Goal: Use online tool/utility

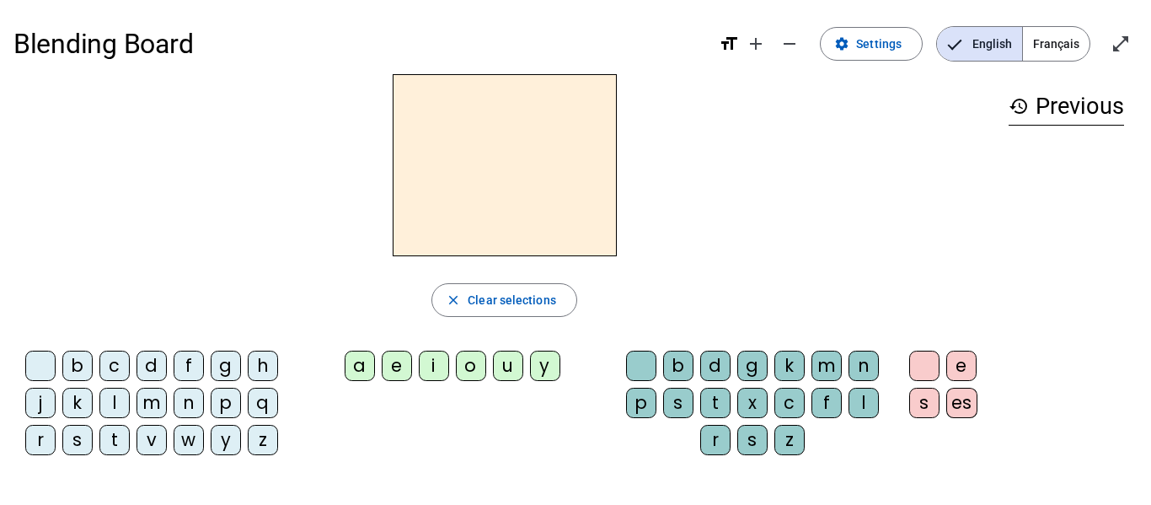
click at [152, 399] on div "m" at bounding box center [151, 403] width 30 height 30
click at [366, 366] on div "a" at bounding box center [360, 366] width 30 height 30
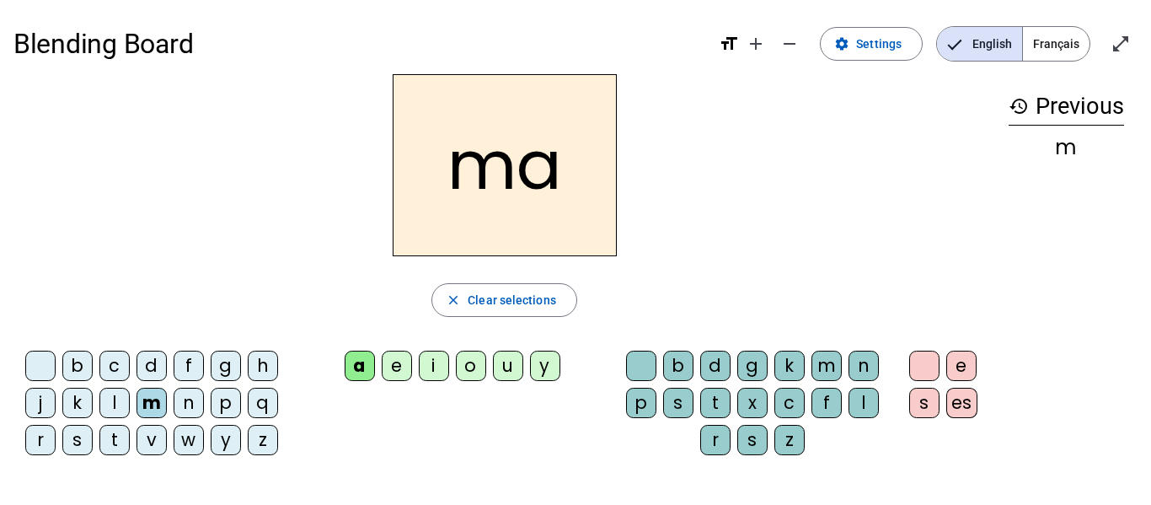
click at [862, 405] on div "l" at bounding box center [863, 403] width 30 height 30
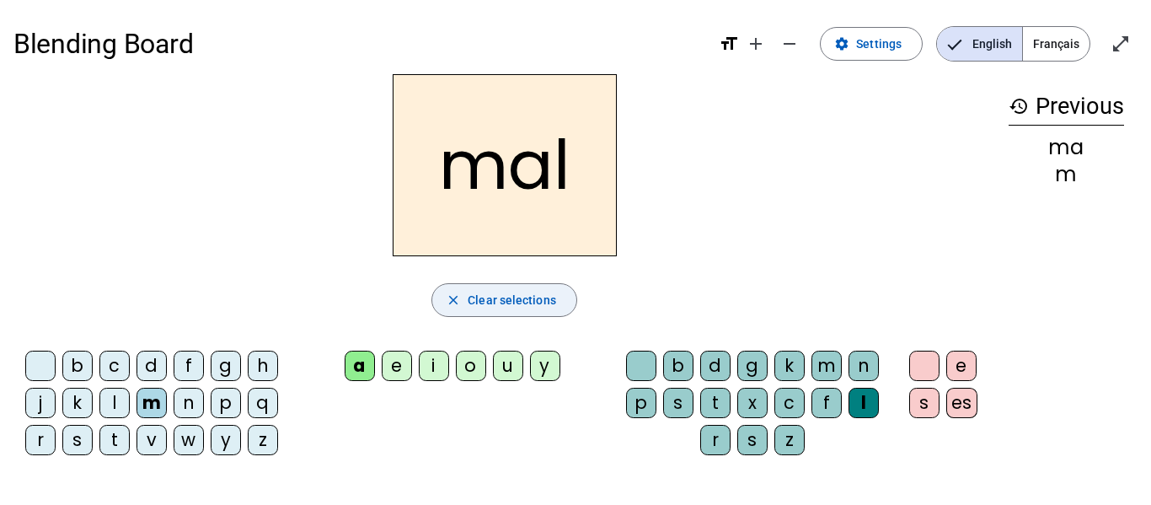
click at [522, 297] on span "Clear selections" at bounding box center [512, 300] width 88 height 20
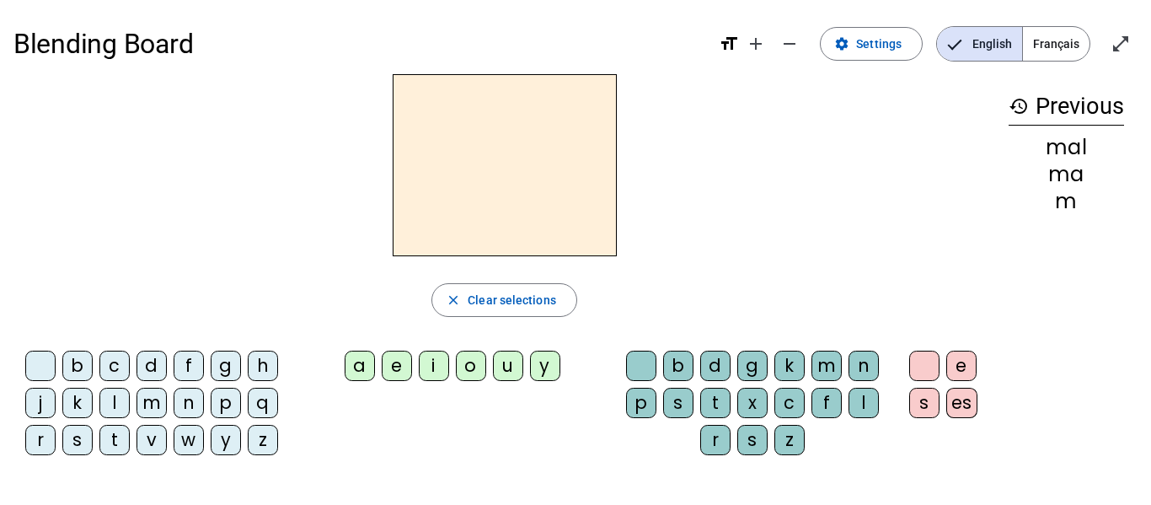
click at [148, 358] on div "d" at bounding box center [151, 366] width 30 height 30
click at [362, 369] on div "a" at bounding box center [360, 366] width 30 height 30
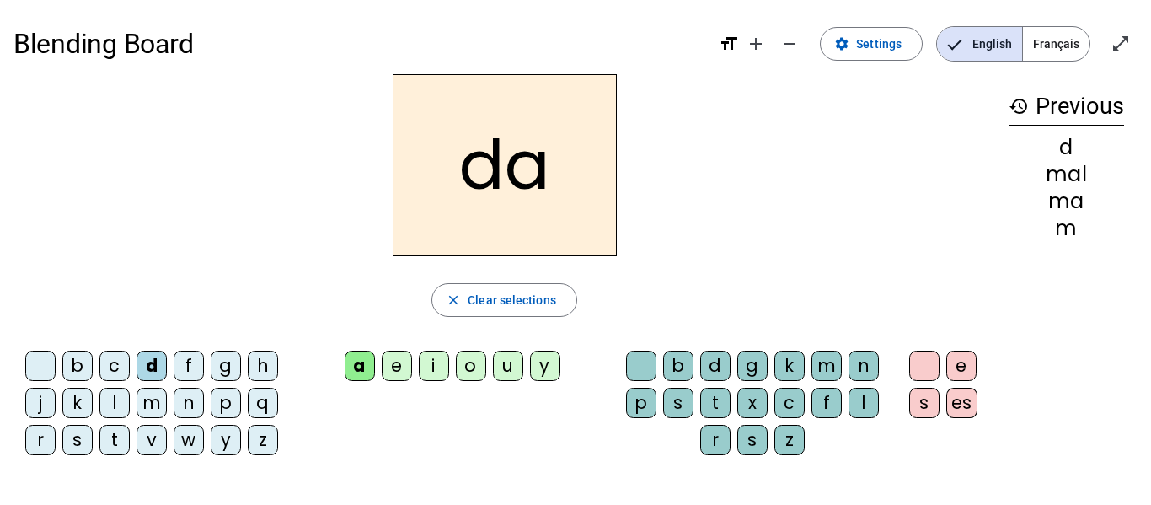
click at [714, 405] on div "t" at bounding box center [715, 403] width 30 height 30
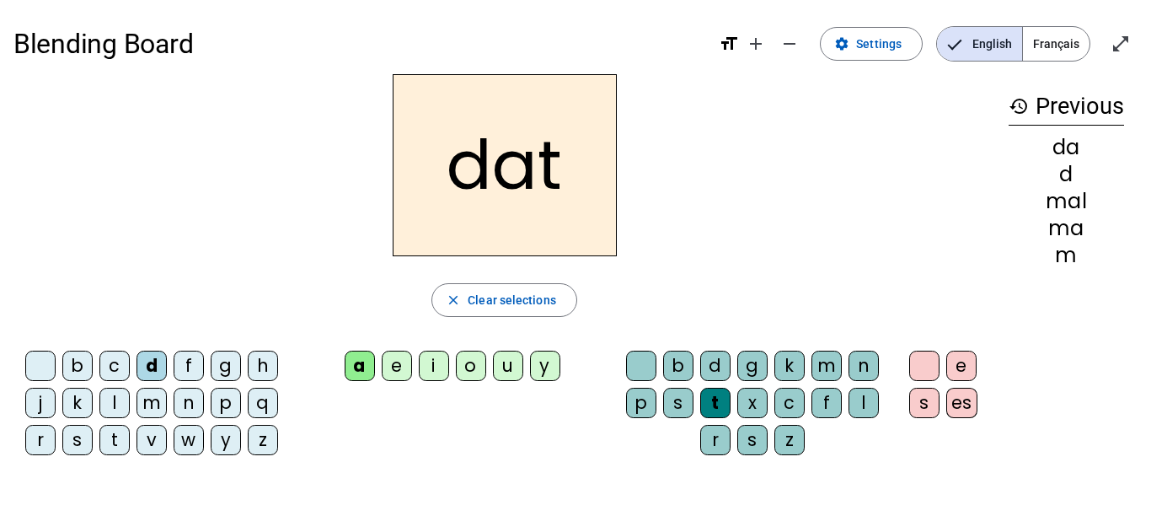
click at [409, 360] on div "e" at bounding box center [397, 366] width 30 height 30
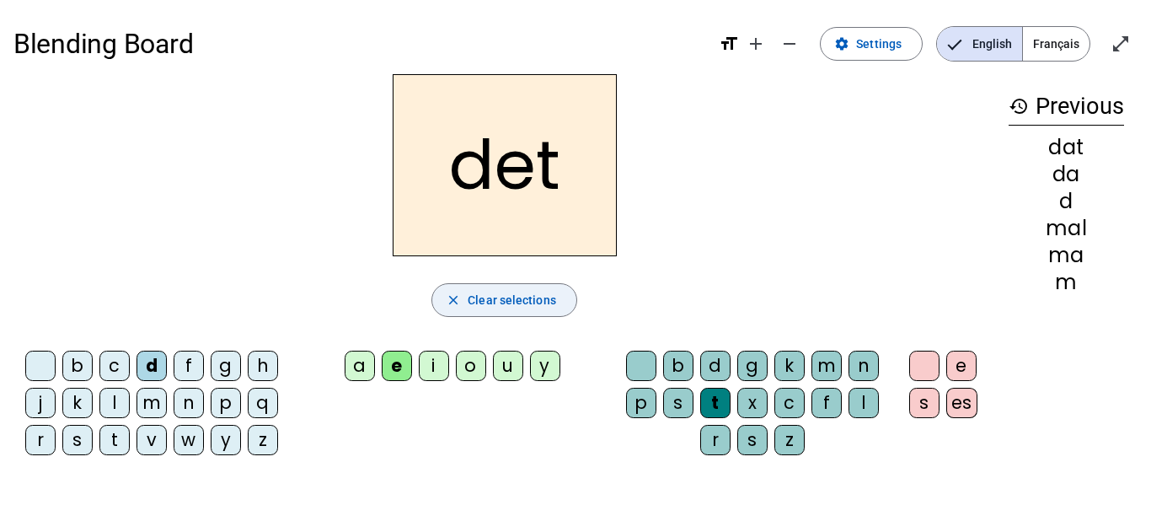
click at [540, 302] on span "Clear selections" at bounding box center [512, 300] width 88 height 20
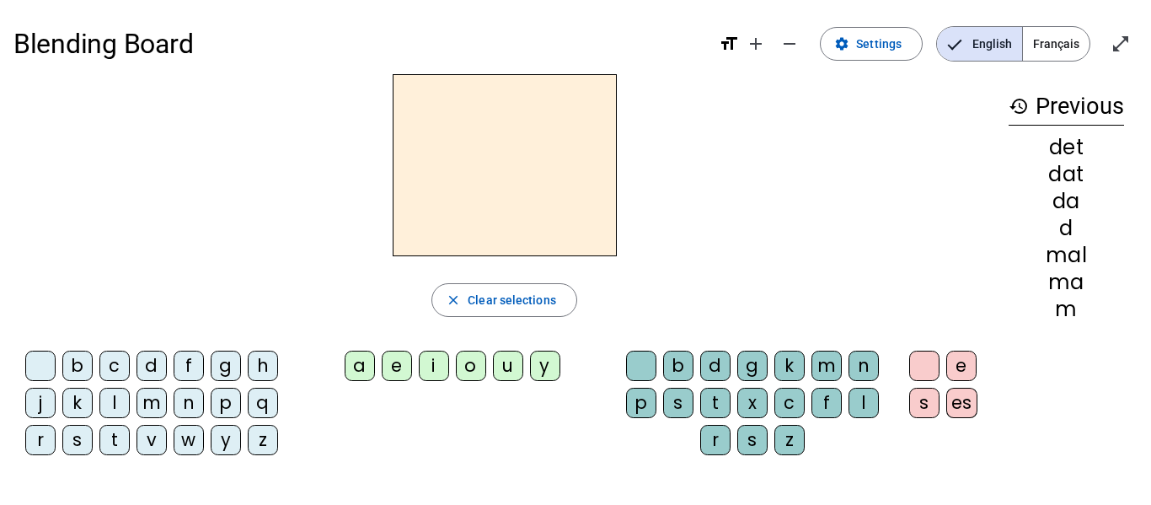
click at [146, 404] on div "m" at bounding box center [151, 403] width 30 height 30
click at [511, 372] on div "u" at bounding box center [508, 366] width 30 height 30
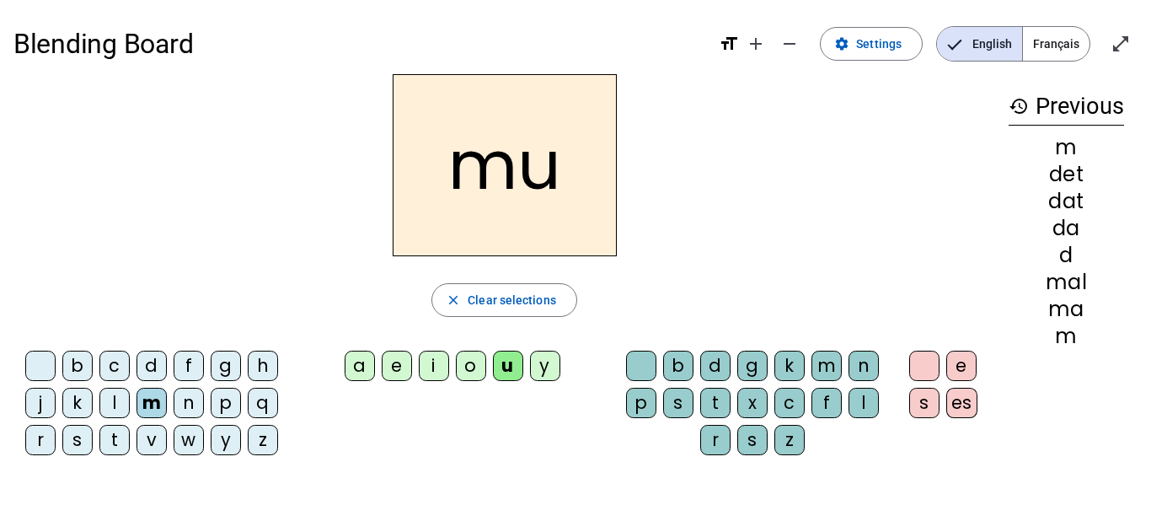
click at [864, 409] on div "l" at bounding box center [863, 403] width 30 height 30
